Goal: Communication & Community: Answer question/provide support

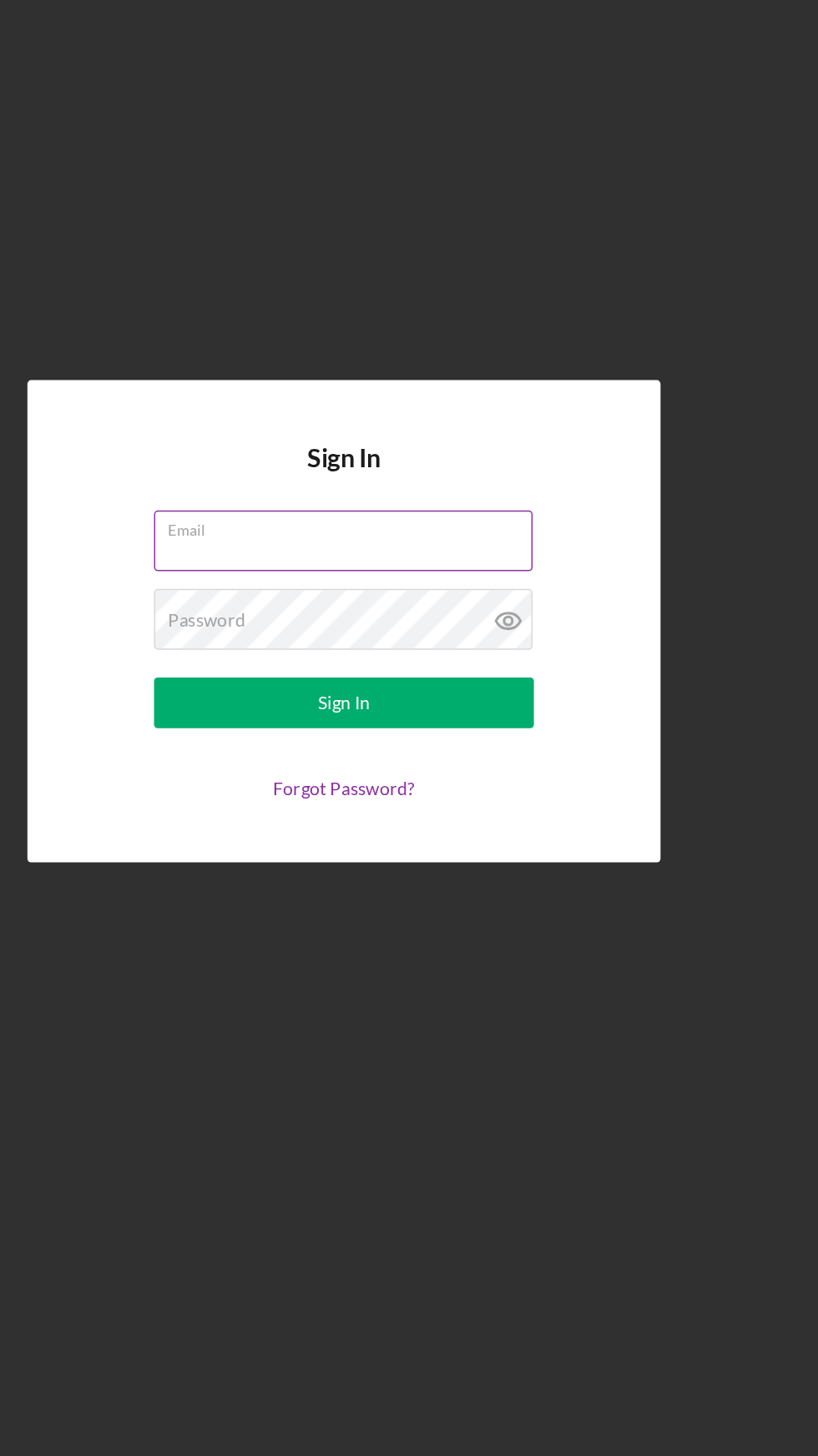
click at [469, 692] on div "Email" at bounding box center [408, 672] width 251 height 42
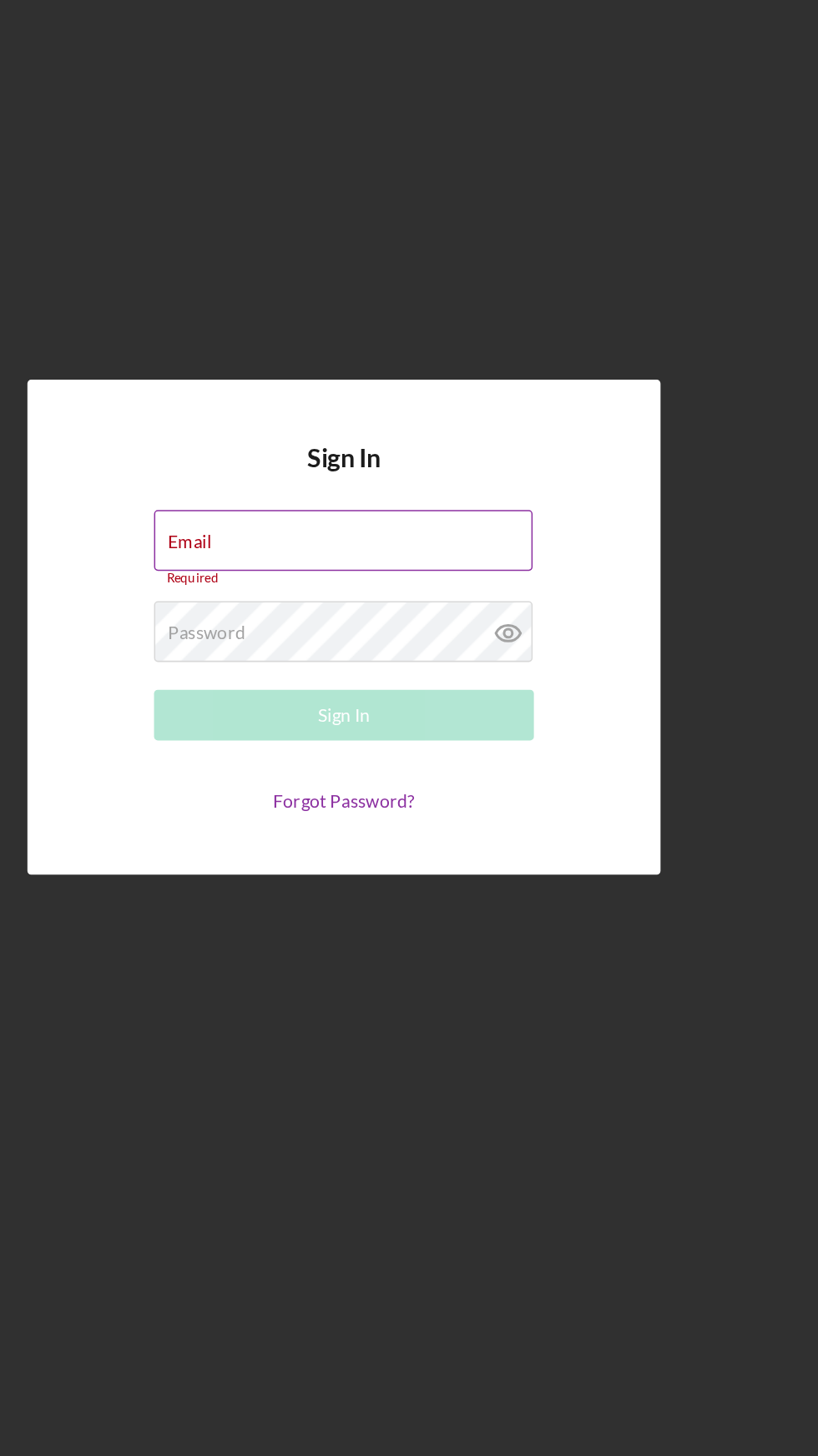
click at [326, 697] on div "Email Required" at bounding box center [408, 672] width 251 height 50
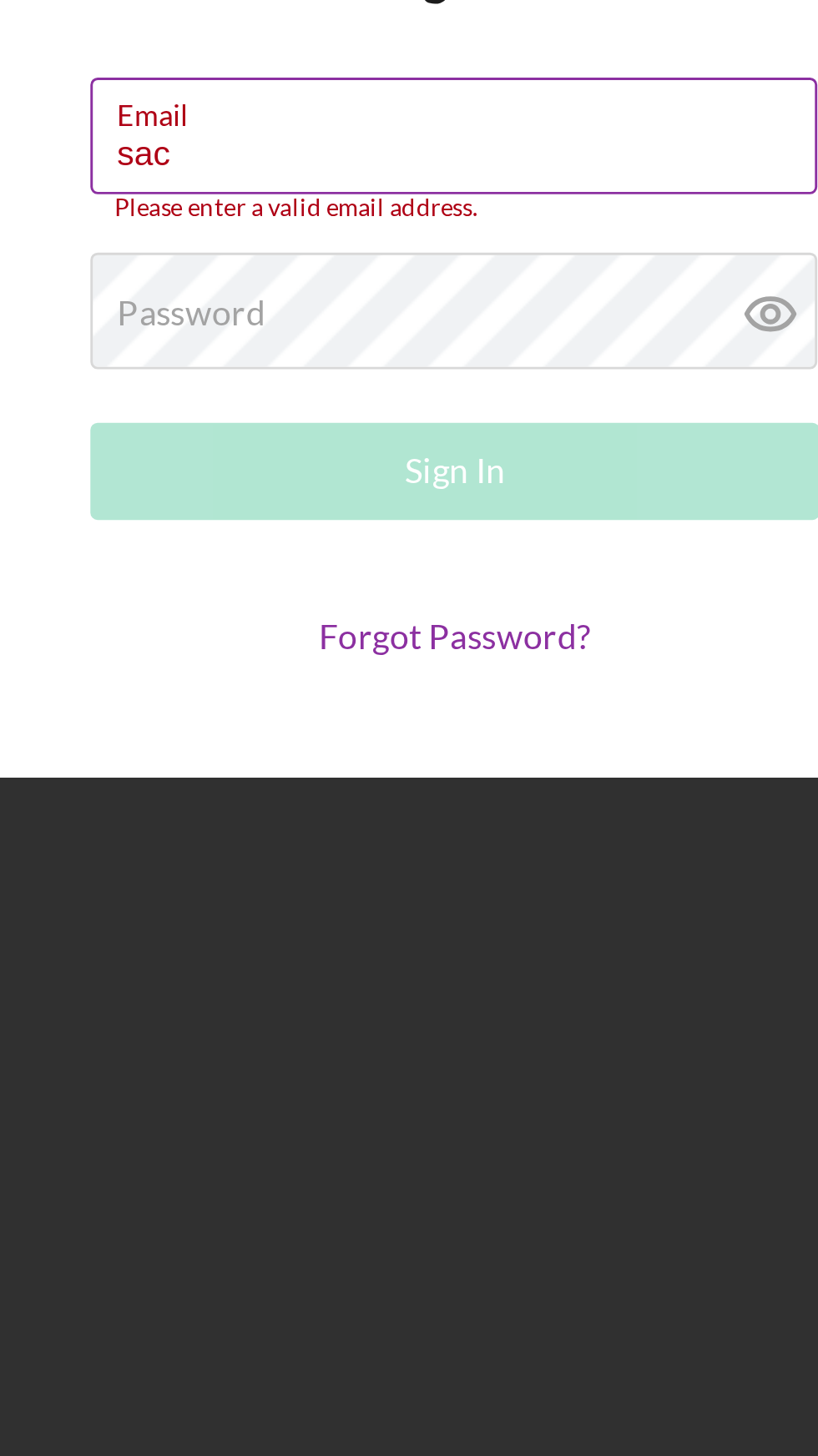
click at [334, 687] on input "sac" at bounding box center [408, 667] width 250 height 40
type input "[EMAIL_ADDRESS][DOMAIN_NAME]"
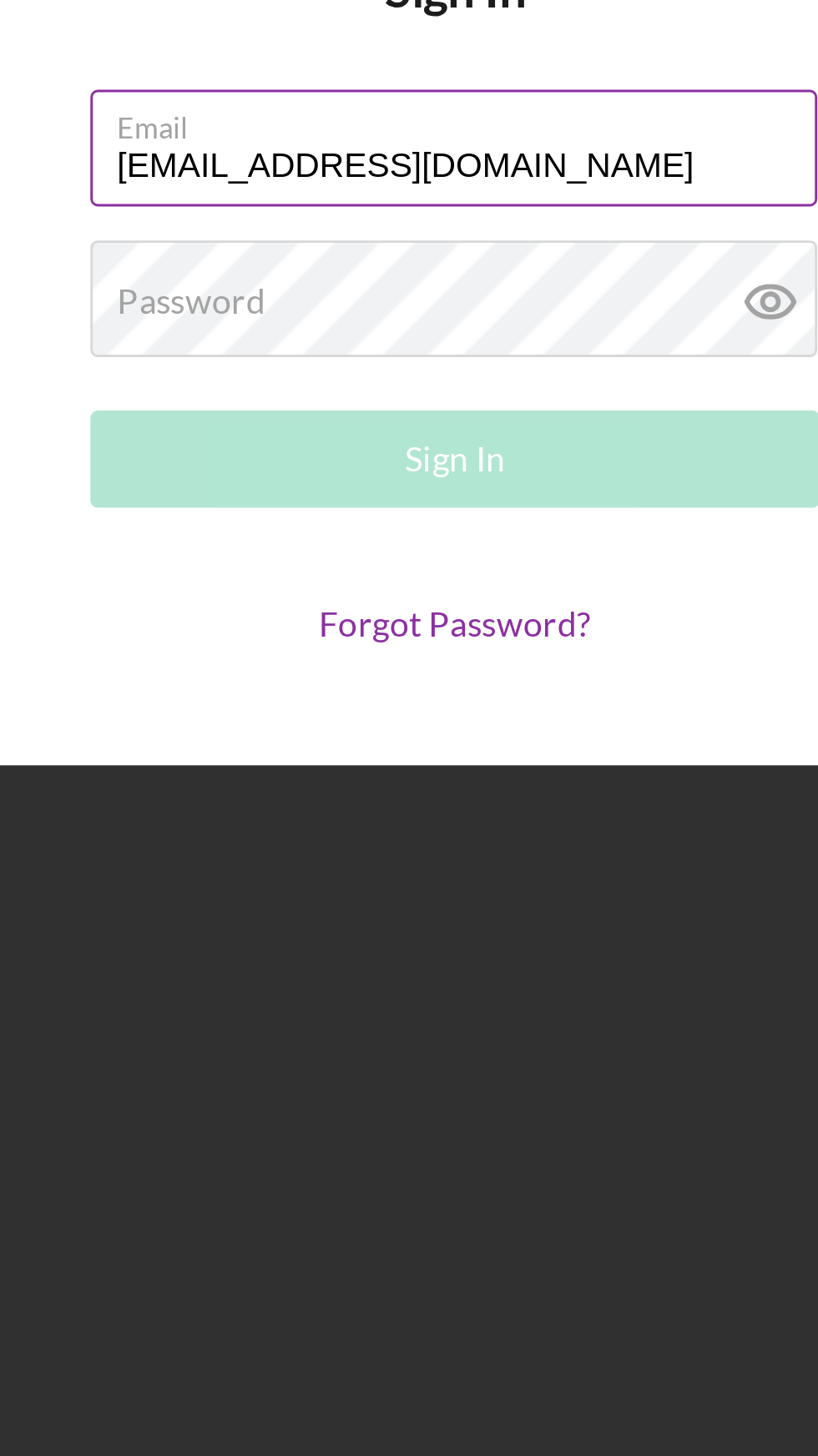
scroll to position [3, 0]
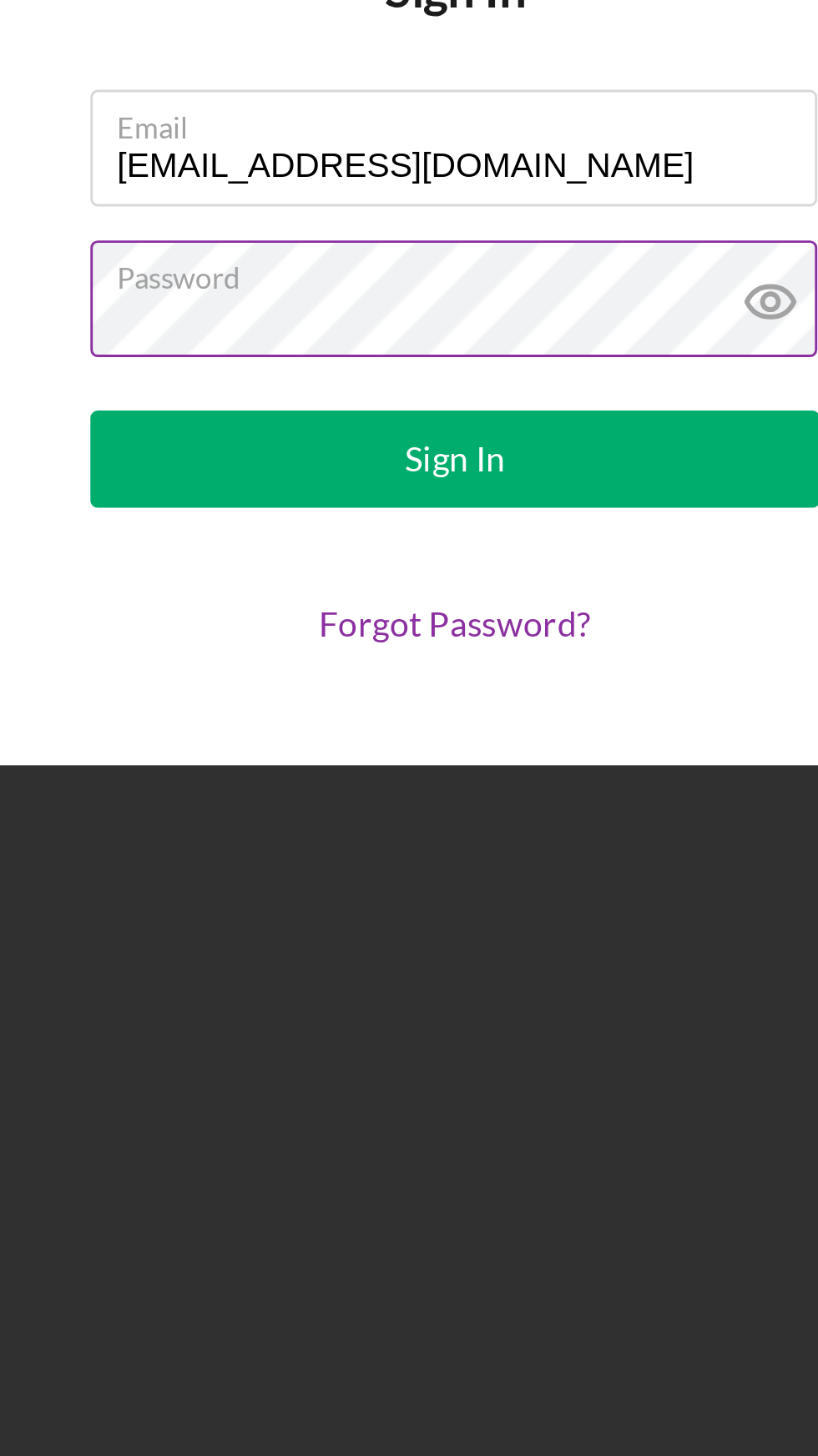
click at [518, 744] on icon at bounding box center [517, 723] width 42 height 42
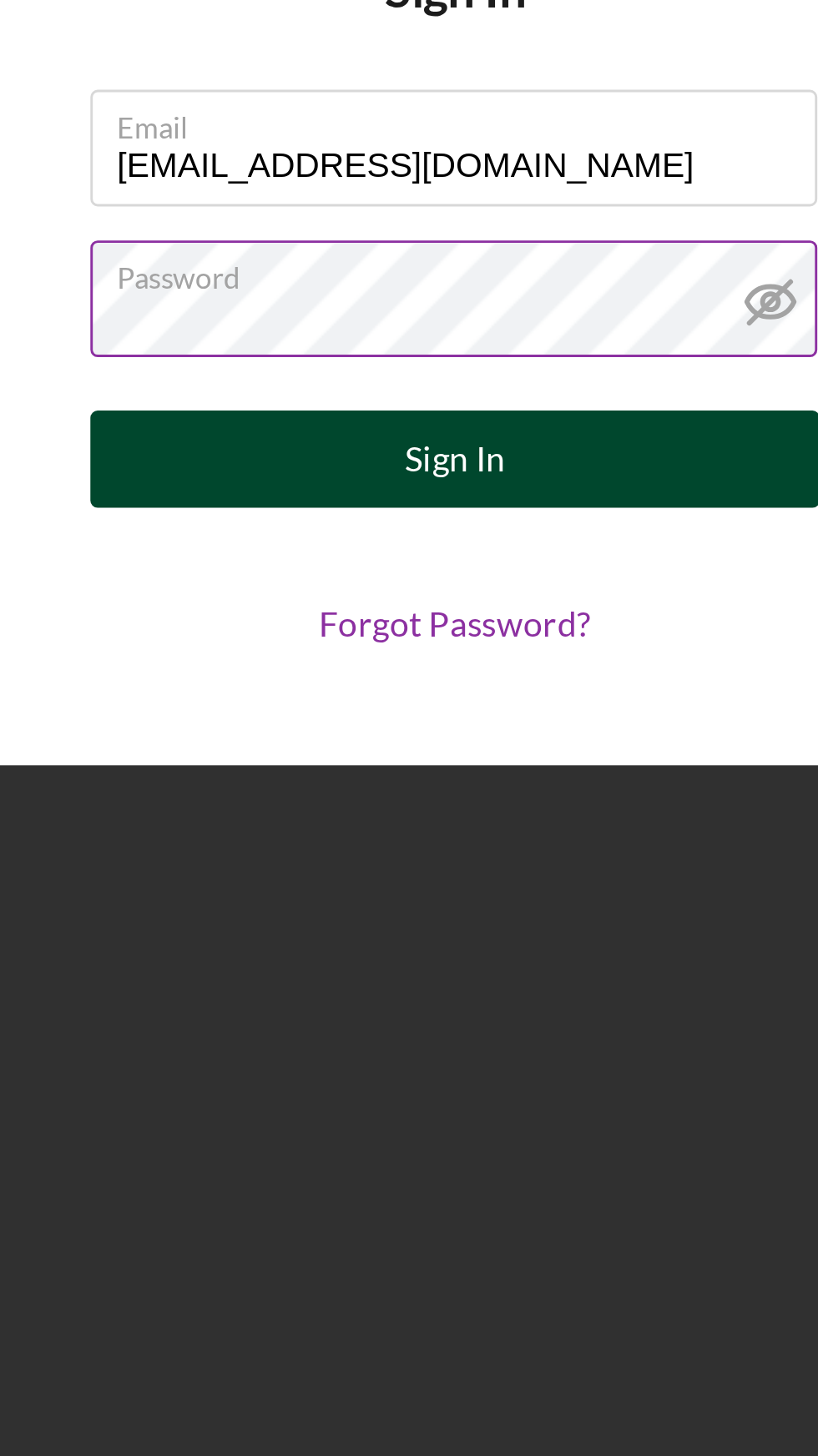
click at [500, 795] on button "Sign In" at bounding box center [408, 778] width 251 height 34
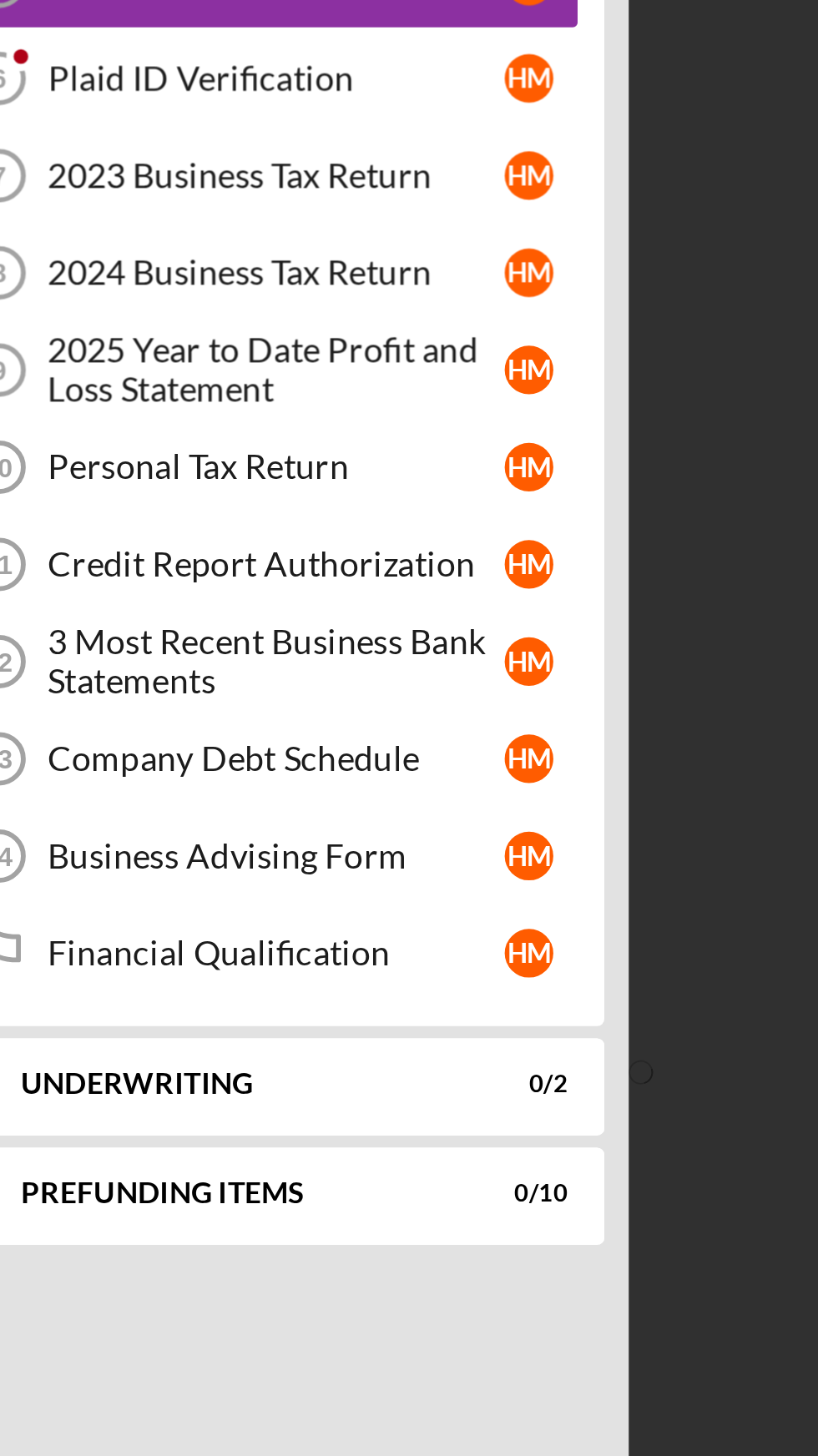
scroll to position [3, 0]
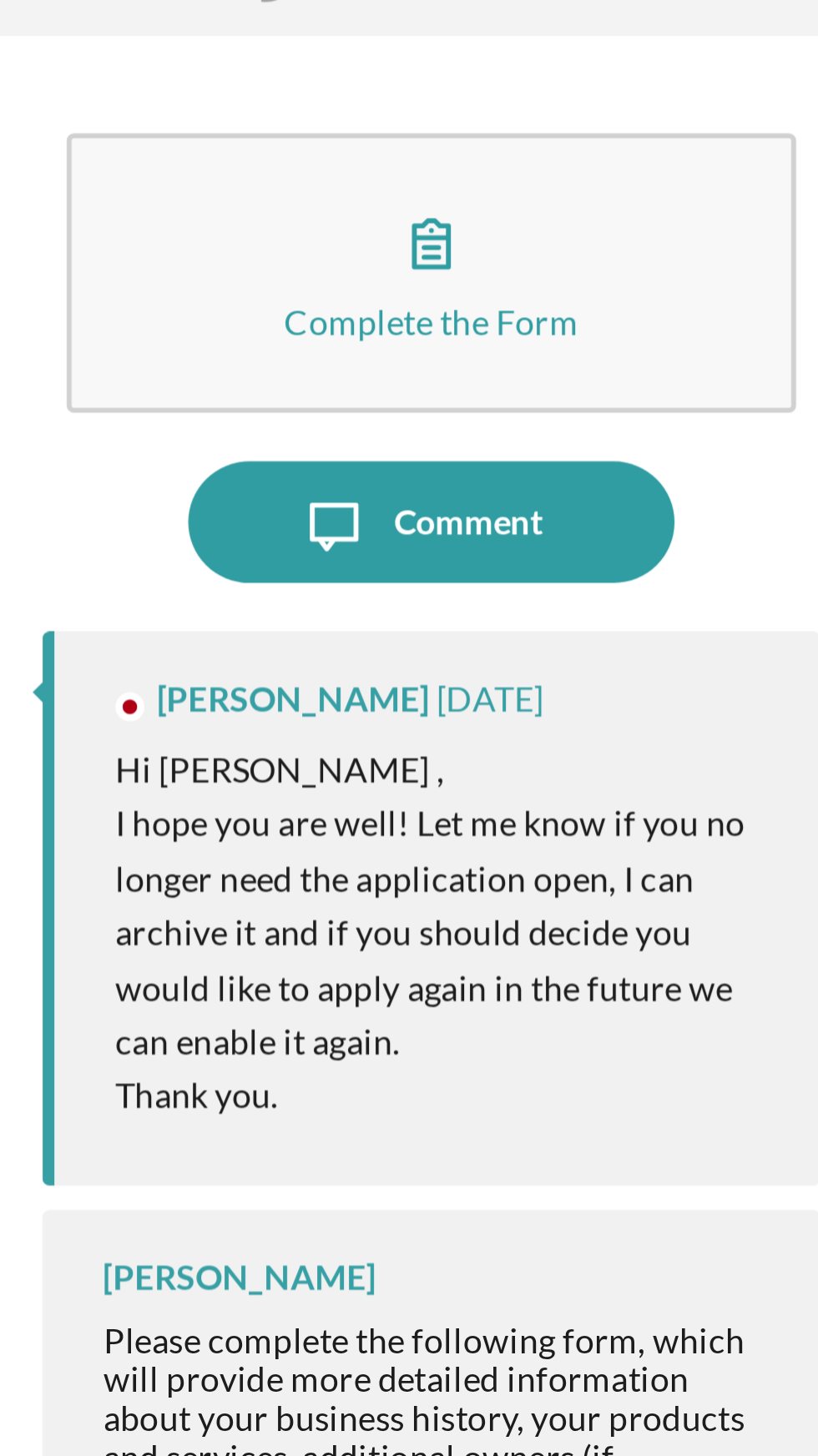
click at [570, 362] on p "I hope you are well! Let me know if you no longer need the application open, I …" at bounding box center [638, 358] width 225 height 94
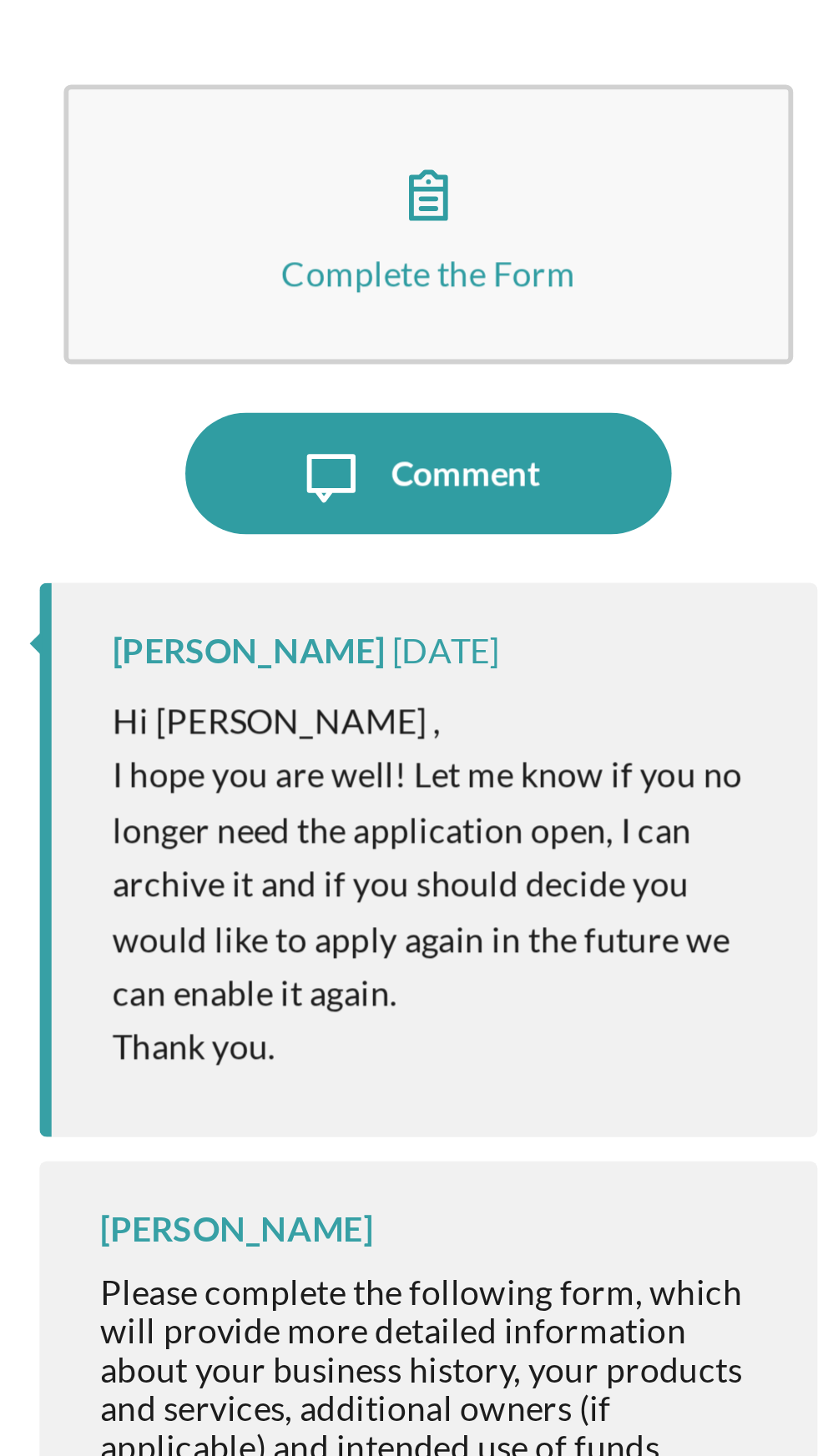
scroll to position [0, 0]
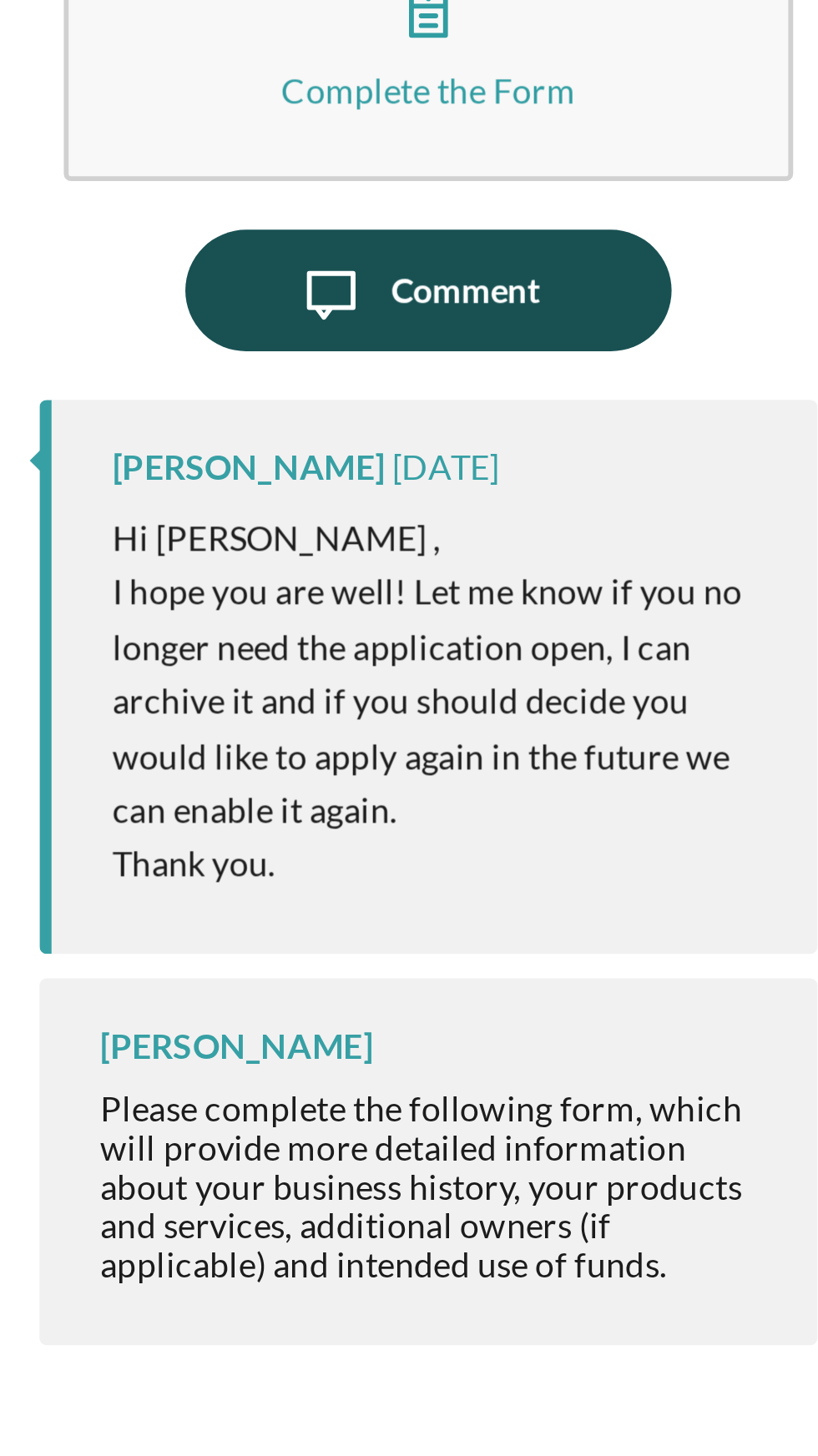
click at [584, 221] on icon "Icon/Message" at bounding box center [601, 217] width 42 height 42
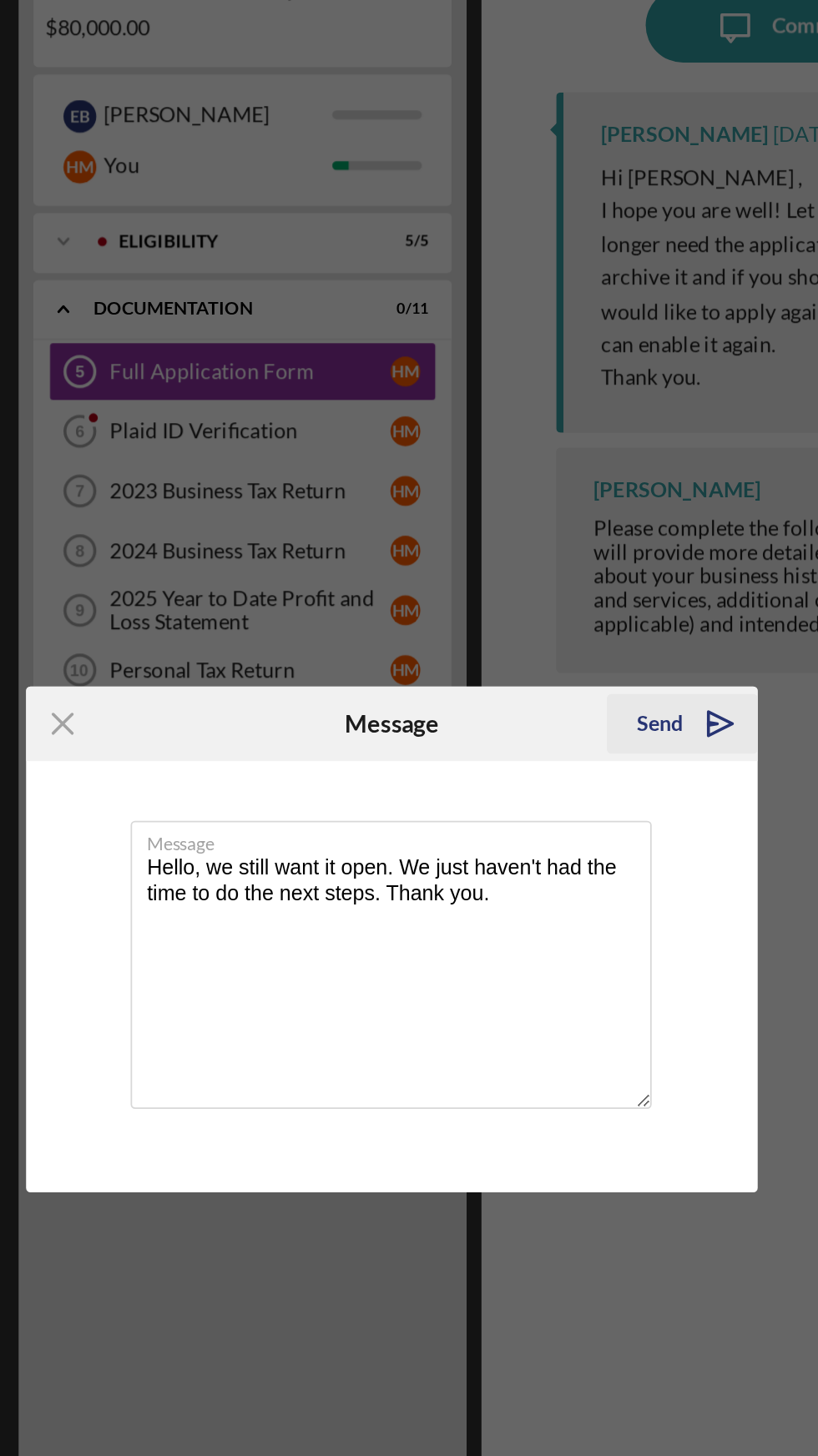
type textarea "Hello, we still want it open. We just haven't had the time to do the next steps…"
click at [580, 604] on icon "Icon/icon-invite-send" at bounding box center [593, 608] width 42 height 42
